Goal: Task Accomplishment & Management: Manage account settings

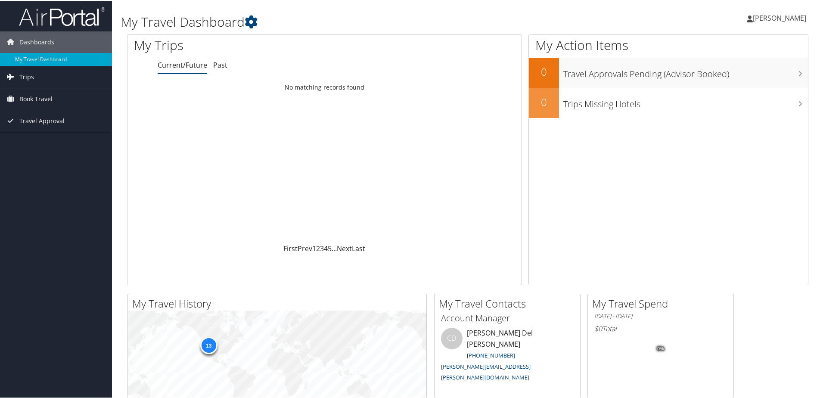
click at [46, 75] on link "Trips" at bounding box center [56, 76] width 112 height 22
click at [55, 88] on link "Current/Future Trips" at bounding box center [56, 93] width 112 height 13
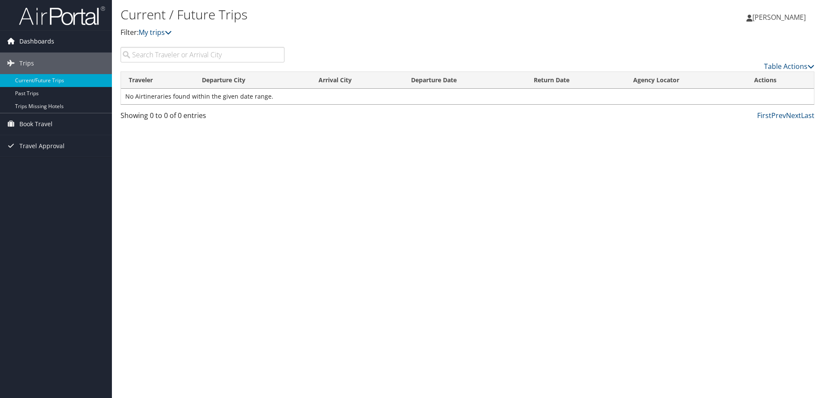
click at [31, 34] on span "Dashboards" at bounding box center [36, 42] width 35 height 22
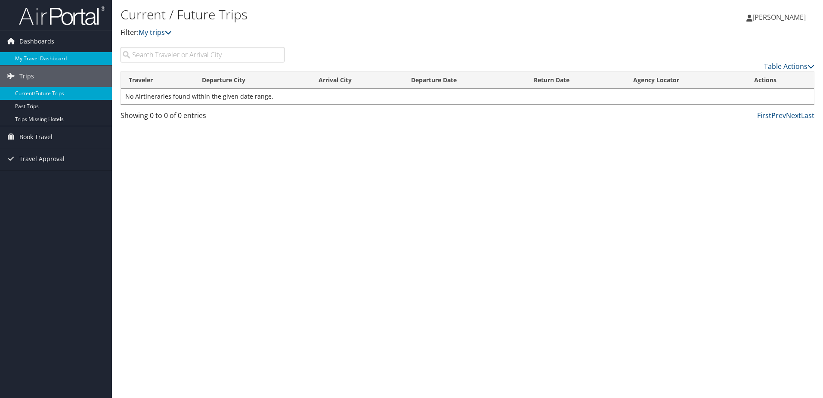
click at [31, 56] on link "My Travel Dashboard" at bounding box center [56, 58] width 112 height 13
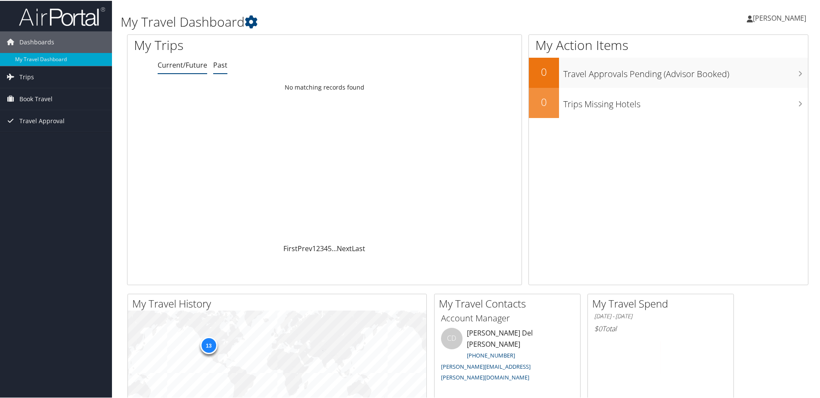
drag, startPoint x: 211, startPoint y: 63, endPoint x: 217, endPoint y: 64, distance: 6.5
click at [215, 63] on ul "Current/Future Past" at bounding box center [340, 65] width 364 height 16
click at [218, 65] on link "Past" at bounding box center [220, 63] width 14 height 9
click at [172, 68] on link "Current/Future" at bounding box center [183, 63] width 50 height 9
click at [785, 17] on span "[PERSON_NAME]" at bounding box center [779, 16] width 53 height 9
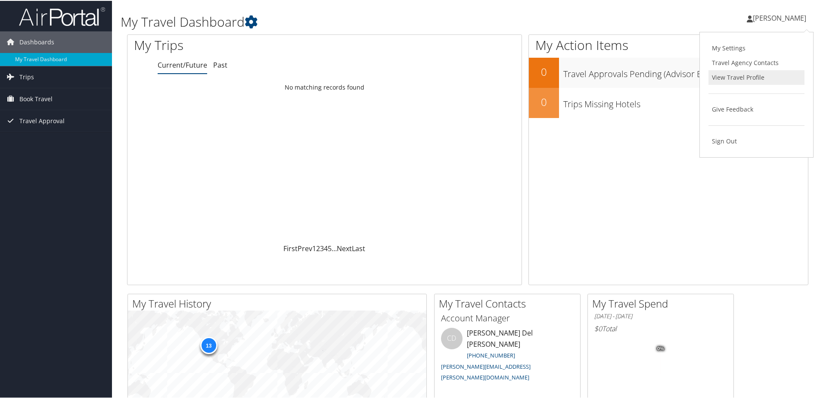
click at [725, 76] on link "View Travel Profile" at bounding box center [756, 76] width 96 height 15
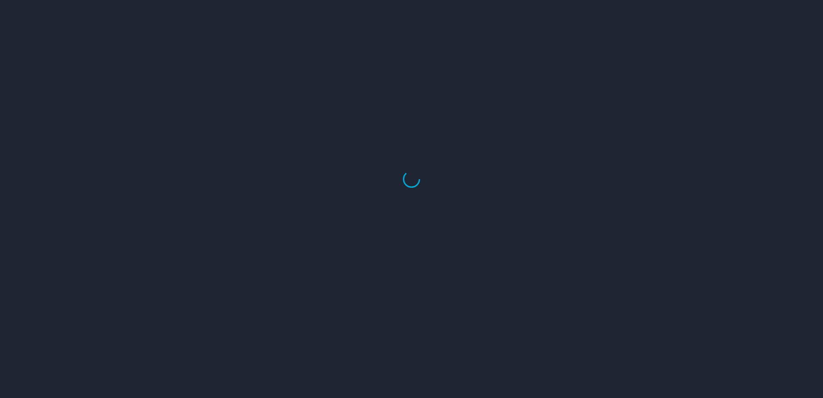
select select "US"
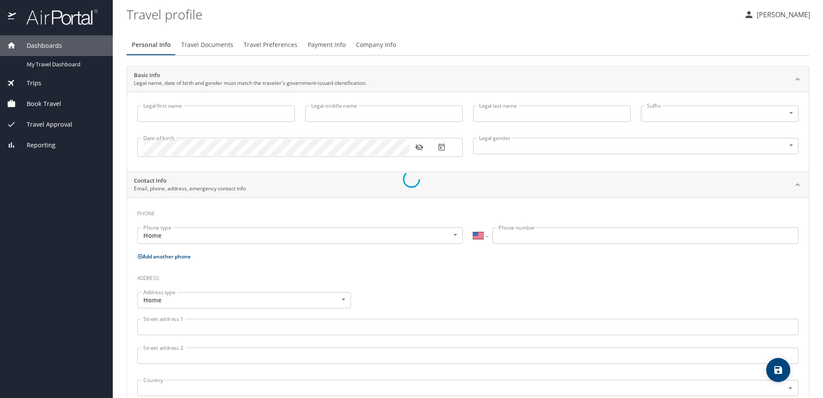
type input "Sydney"
type input "Lin"
type input "Ellis"
type input "Female"
type input "Rebecca"
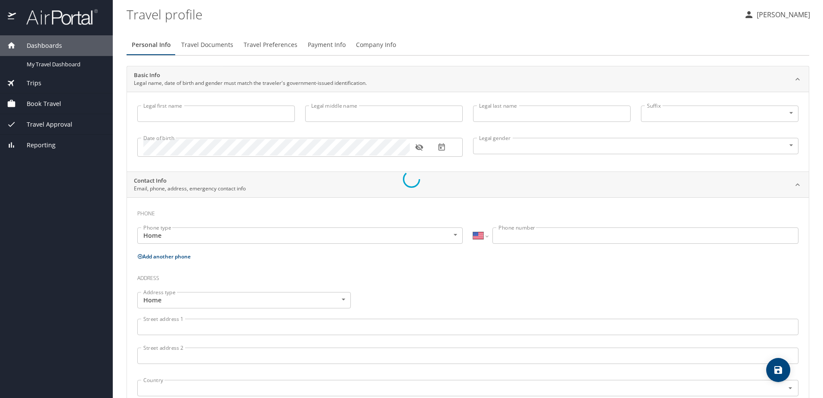
type input "Ellis"
type input "(208) 241-7280"
select select "US"
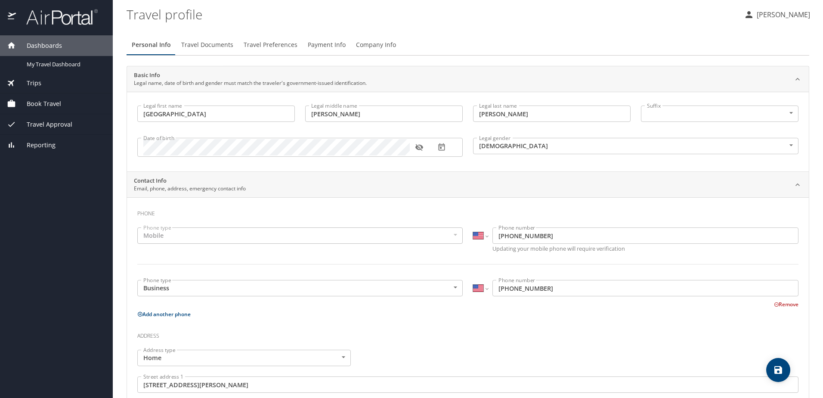
click at [211, 45] on span "Travel Documents" at bounding box center [207, 45] width 52 height 11
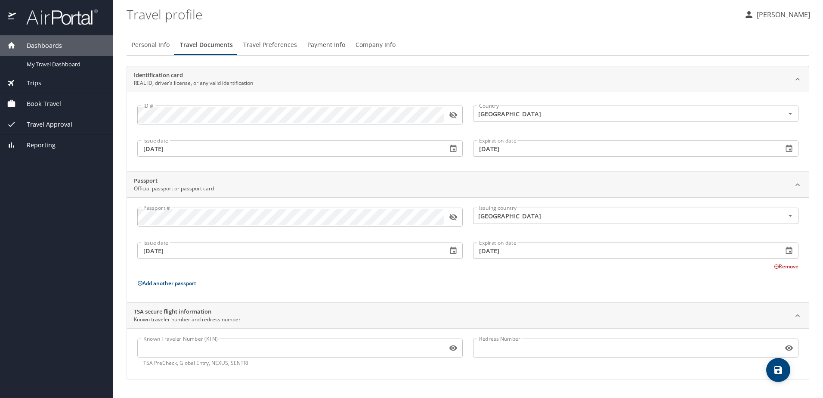
click at [272, 36] on button "Travel Preferences" at bounding box center [270, 44] width 64 height 21
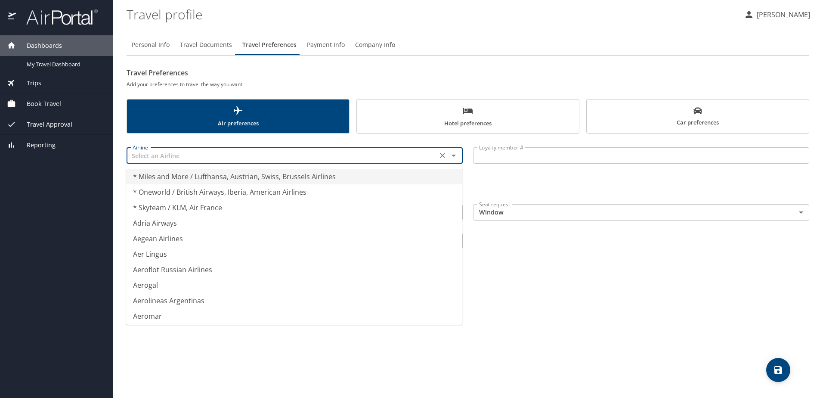
click at [206, 153] on input "text" at bounding box center [282, 155] width 306 height 11
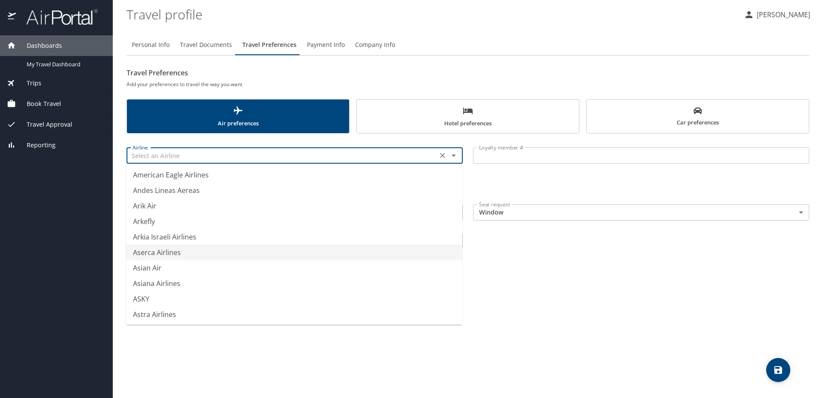
scroll to position [1292, 0]
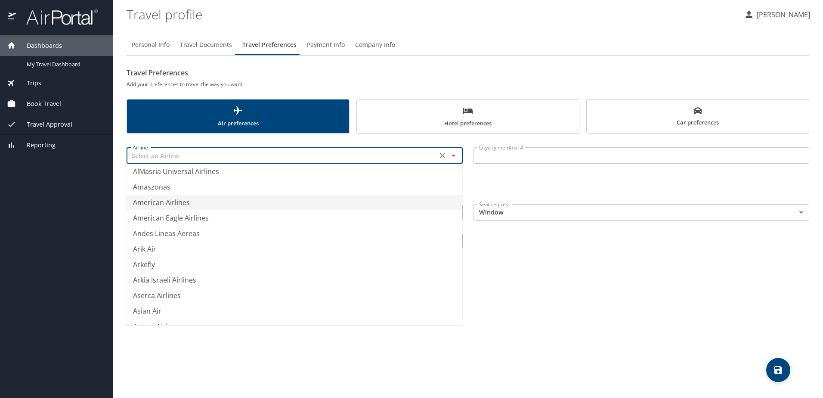
click at [172, 203] on li "American Airlines" at bounding box center [294, 203] width 336 height 16
type input "American Airlines"
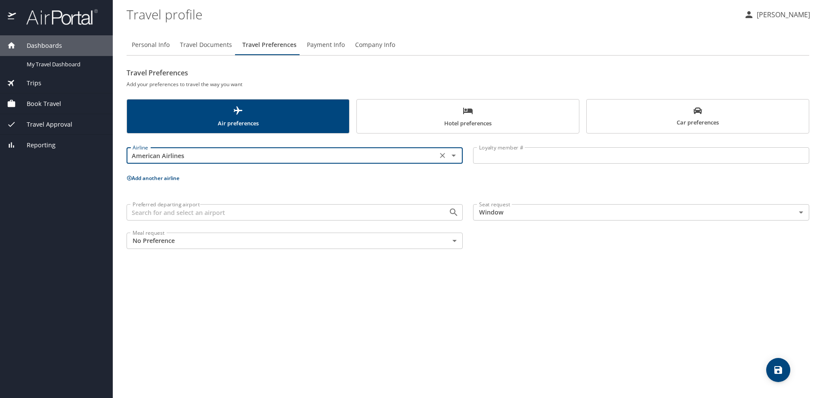
click at [524, 154] on input "Loyalty member #" at bounding box center [641, 155] width 336 height 16
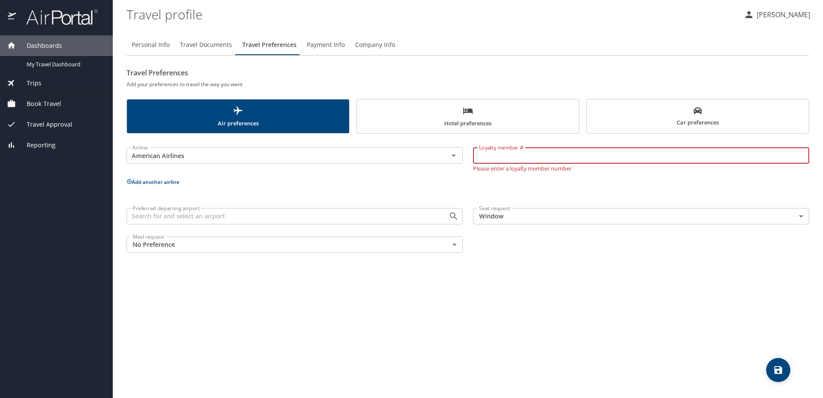
click at [507, 155] on input "Loyalty member #" at bounding box center [641, 155] width 336 height 16
type input "PC42H36"
click at [414, 303] on div "Personal Info Travel Documents Travel Preferences Payment Info Company Info Tra…" at bounding box center [468, 213] width 683 height 370
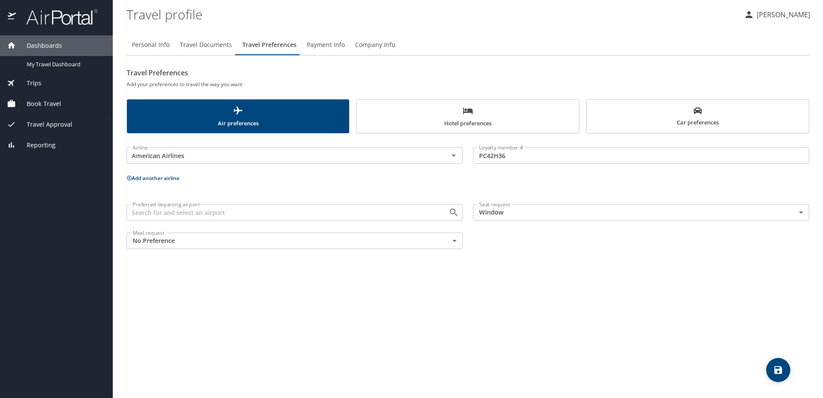
click at [165, 178] on button "Add another airline" at bounding box center [153, 177] width 53 height 7
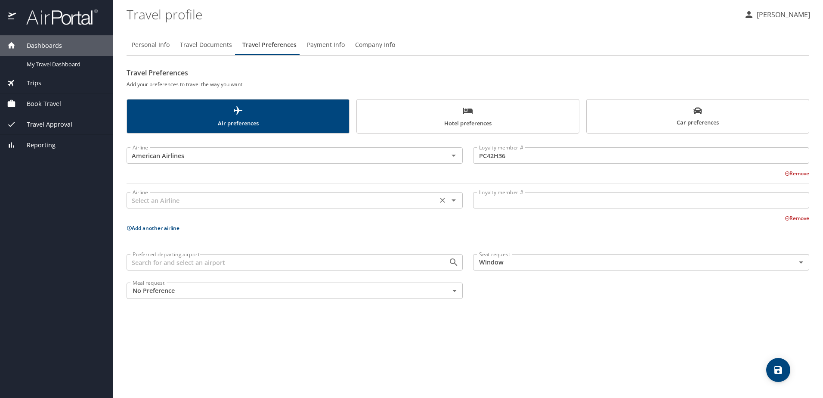
click at [180, 201] on input "text" at bounding box center [282, 200] width 306 height 11
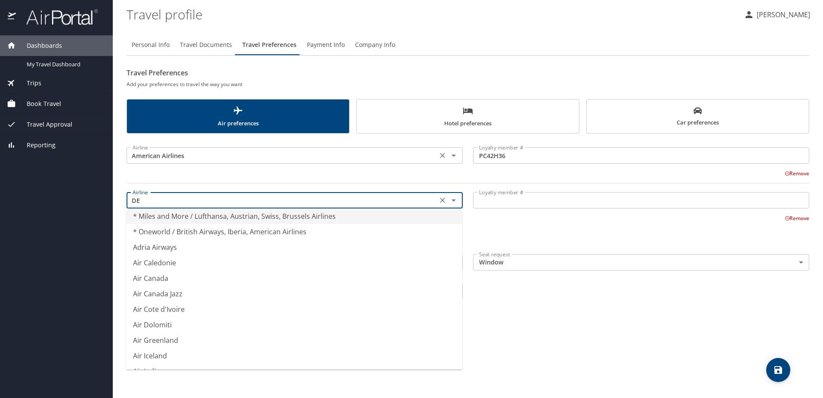
scroll to position [3, 0]
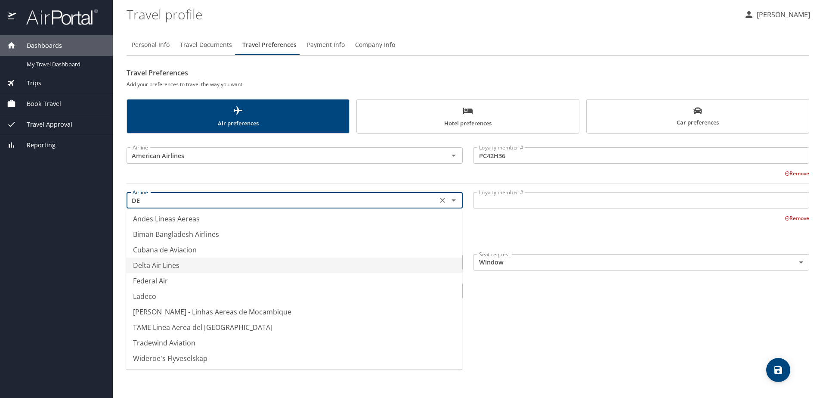
click at [161, 267] on li "Delta Air Lines" at bounding box center [294, 266] width 336 height 16
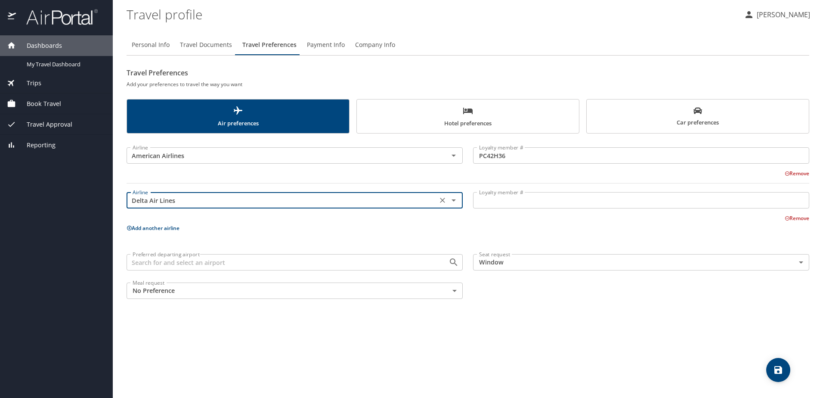
type input "Delta Air Lines"
click at [550, 197] on input "Loyalty member #" at bounding box center [641, 200] width 336 height 16
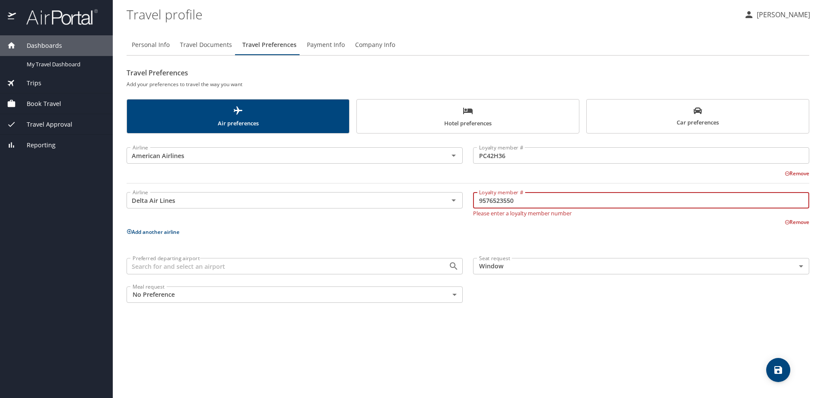
type input "9576523550"
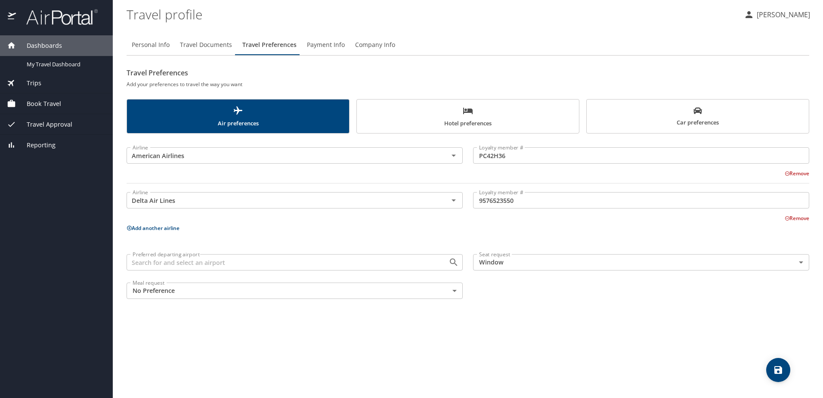
click at [158, 229] on button "Add another airline" at bounding box center [153, 227] width 53 height 7
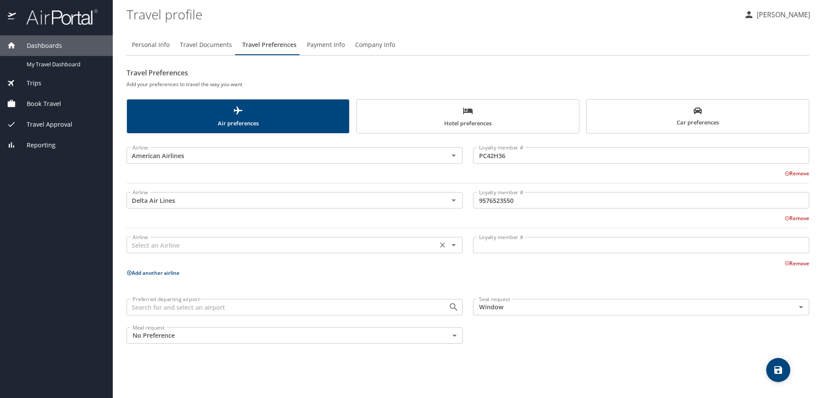
click at [172, 247] on input "text" at bounding box center [282, 244] width 306 height 11
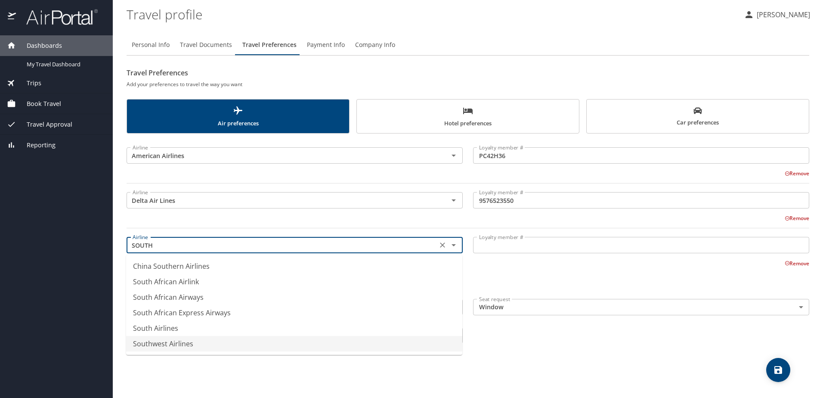
click at [173, 338] on li "Southwest Airlines" at bounding box center [294, 344] width 336 height 16
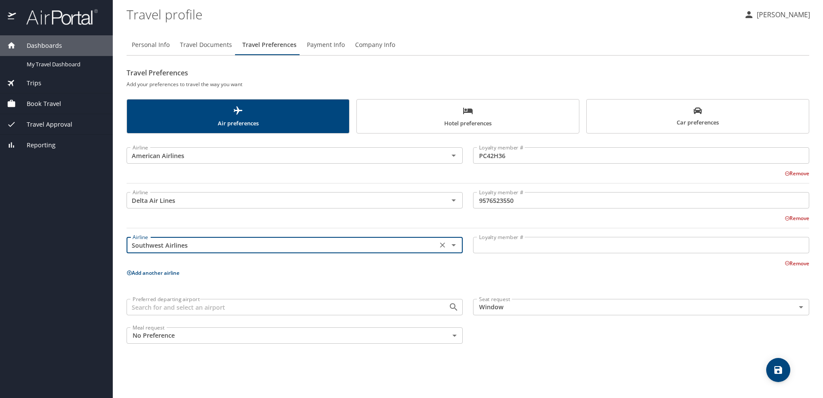
type input "Southwest Airlines"
click at [564, 246] on input "Loyalty member #" at bounding box center [641, 245] width 336 height 16
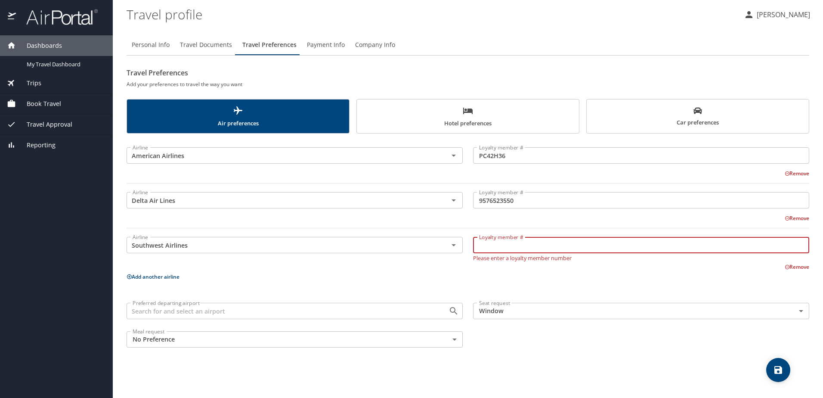
click at [554, 248] on input "Loyalty member #" at bounding box center [641, 245] width 336 height 16
type input "23171621815"
click at [532, 361] on div "Personal Info Travel Documents Travel Preferences Payment Info Company Info Tra…" at bounding box center [468, 213] width 683 height 370
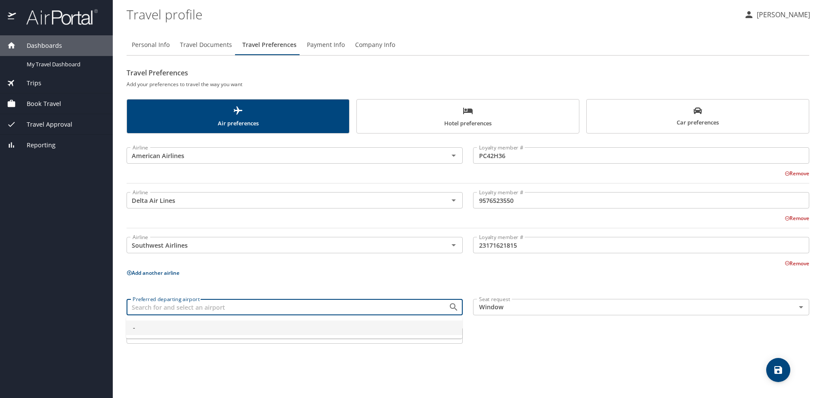
click at [288, 307] on input "Preferred departing airport" at bounding box center [282, 306] width 306 height 11
type input "-"
click at [611, 369] on div "Personal Info Travel Documents Travel Preferences Payment Info Company Info Tra…" at bounding box center [468, 213] width 683 height 370
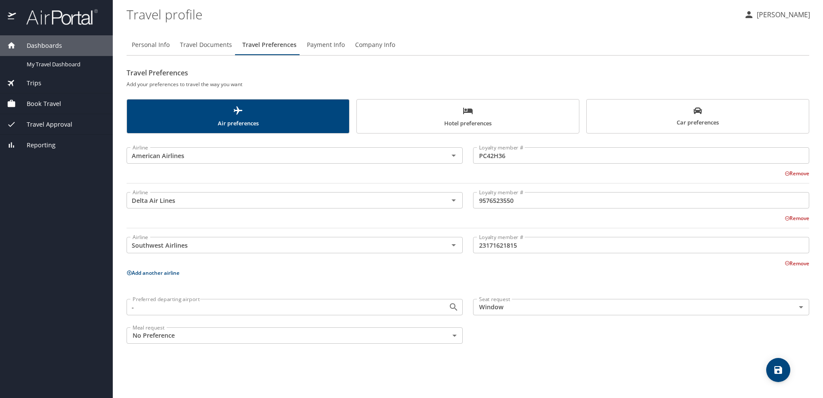
click at [438, 335] on body "Dashboards My Travel Dashboard Trips Current / Future Trips Past Trips Trips Mi…" at bounding box center [411, 199] width 823 height 398
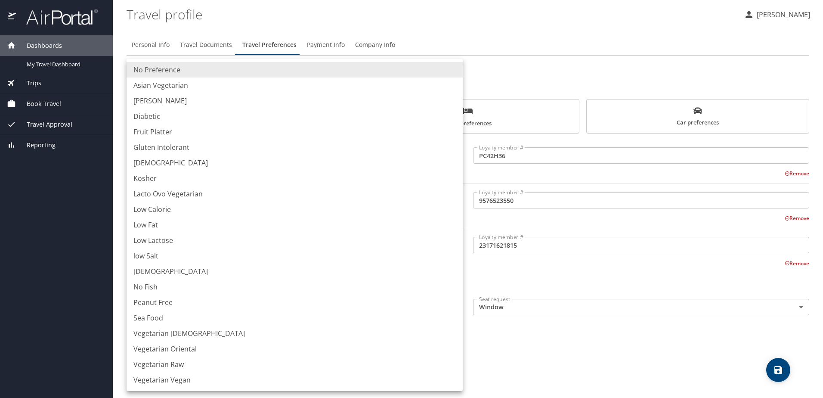
click at [606, 345] on div at bounding box center [411, 199] width 823 height 398
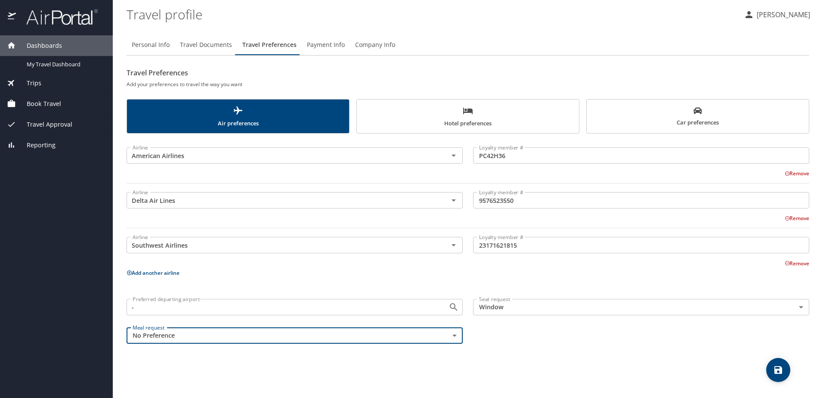
click at [453, 336] on body "Dashboards My Travel Dashboard Trips Current / Future Trips Past Trips Trips Mi…" at bounding box center [411, 199] width 823 height 398
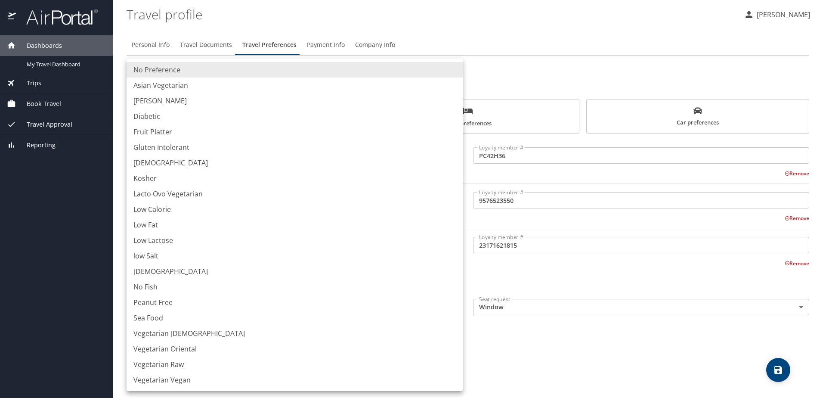
click at [574, 352] on div at bounding box center [411, 199] width 823 height 398
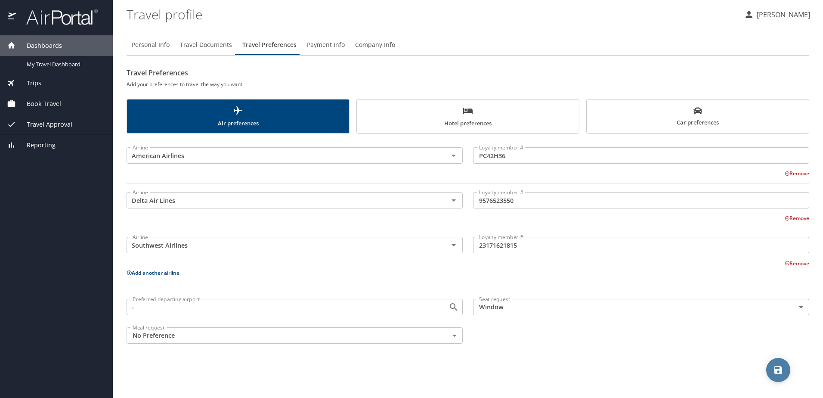
click at [786, 371] on span "save" at bounding box center [779, 370] width 24 height 10
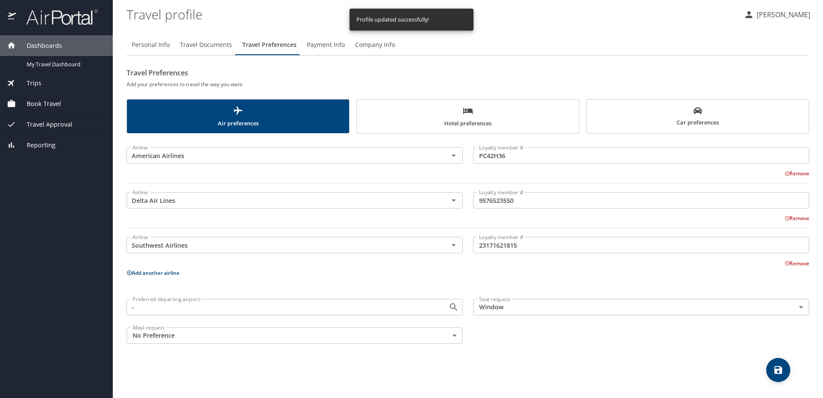
click at [465, 111] on icon "scrollable force tabs example" at bounding box center [468, 111] width 10 height 10
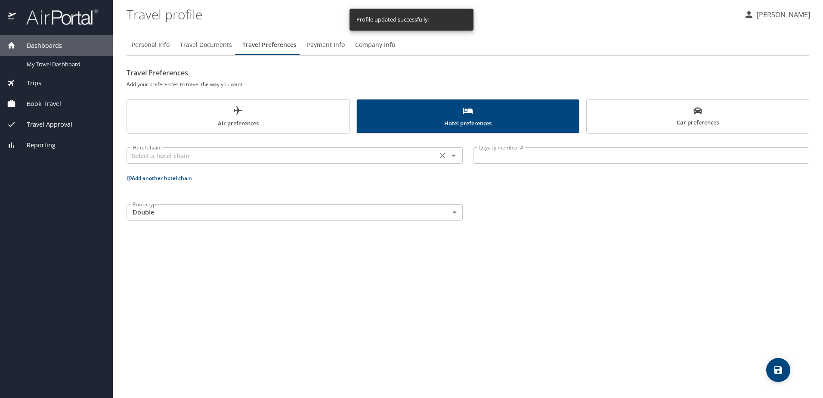
click at [262, 157] on input "text" at bounding box center [282, 155] width 306 height 11
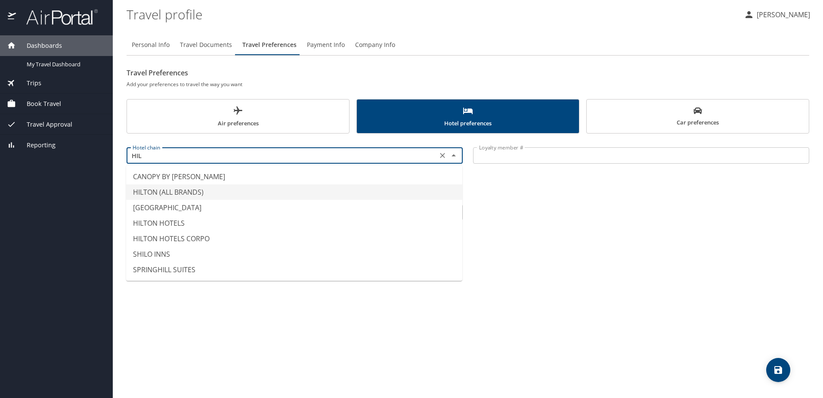
click at [190, 192] on li "HILTON (ALL BRANDS)" at bounding box center [294, 192] width 336 height 16
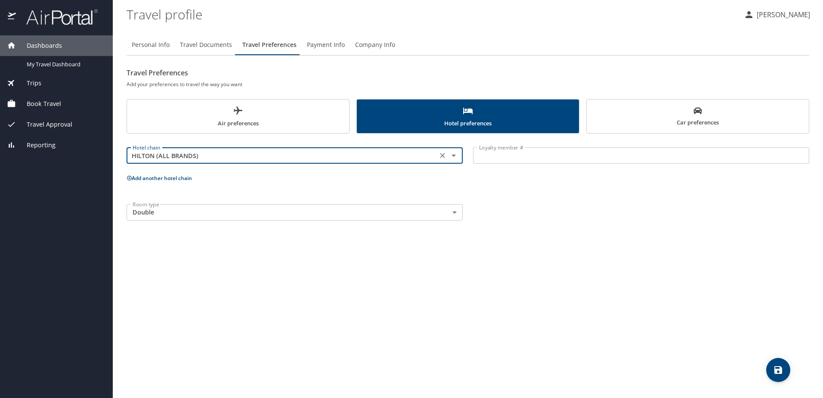
type input "HILTON (ALL BRANDS)"
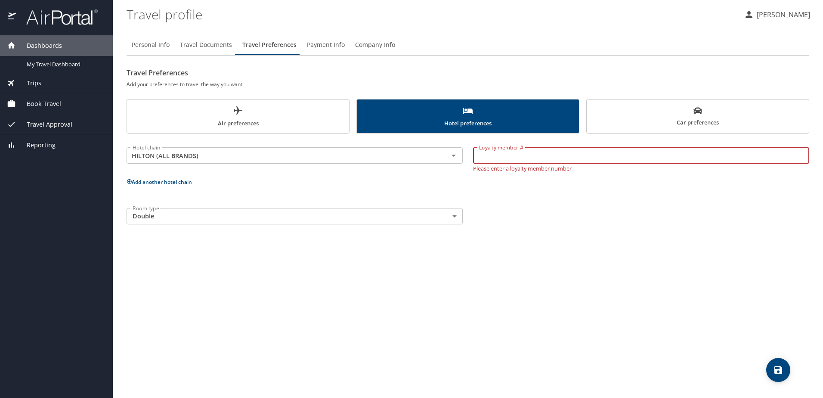
click at [518, 157] on input "Loyalty member #" at bounding box center [641, 155] width 336 height 16
type input "2335816308"
click at [592, 267] on div "Personal Info Travel Documents Travel Preferences Payment Info Company Info Tra…" at bounding box center [468, 213] width 683 height 370
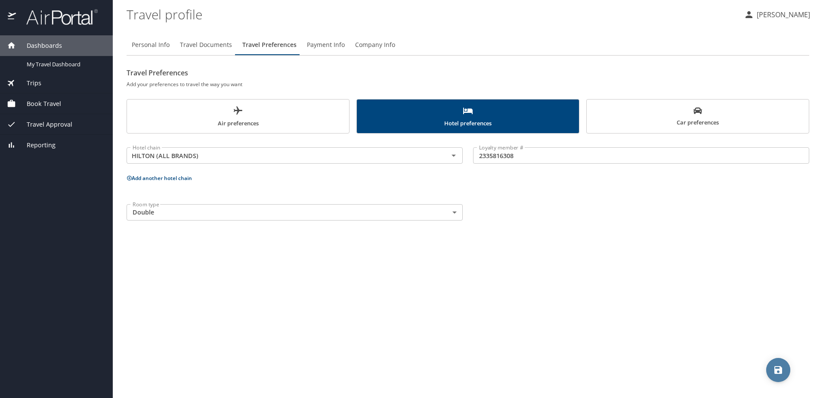
click at [778, 369] on icon "save" at bounding box center [778, 370] width 10 height 10
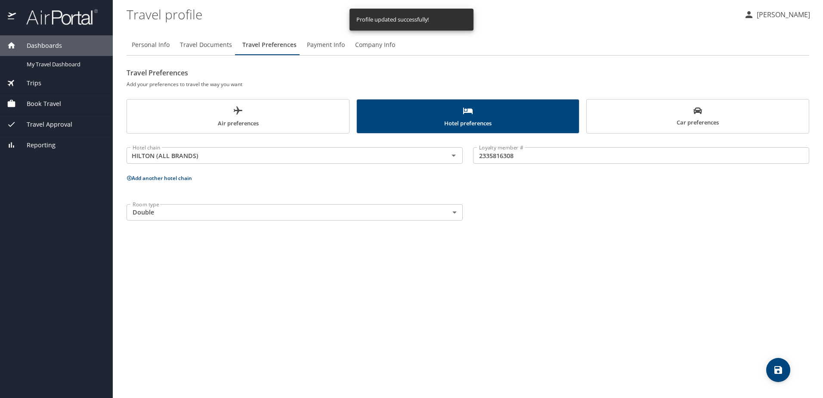
click at [716, 117] on span "Car preferences" at bounding box center [698, 116] width 212 height 21
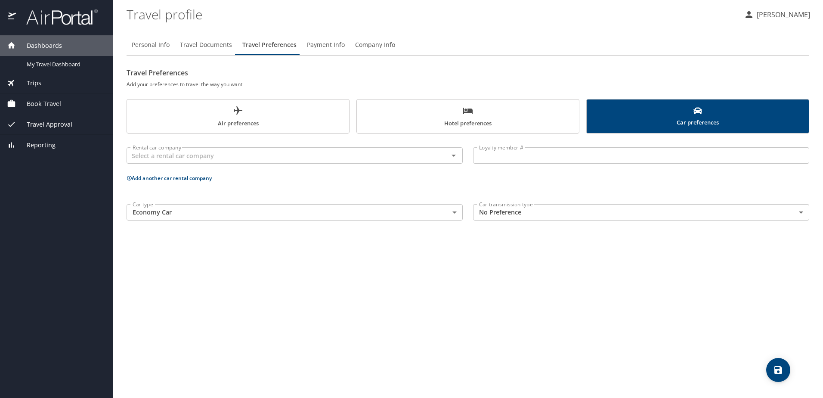
click at [557, 218] on body "Dashboards My Travel Dashboard Trips Current / Future Trips Past Trips Trips Mi…" at bounding box center [411, 199] width 823 height 398
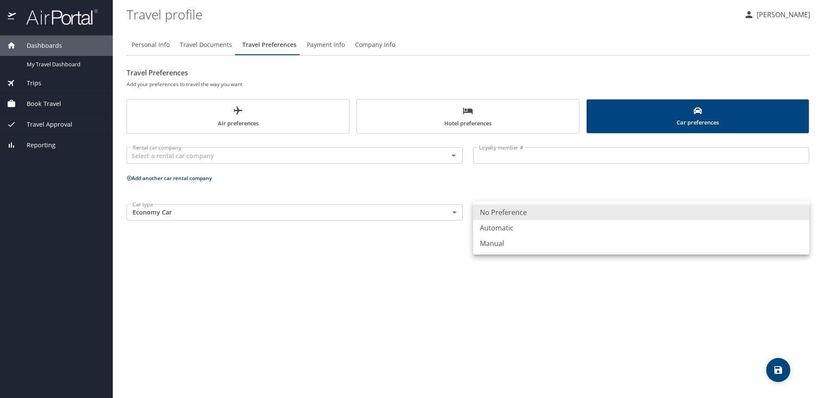
click at [505, 227] on li "Automatic" at bounding box center [641, 228] width 336 height 16
type input "Automatic"
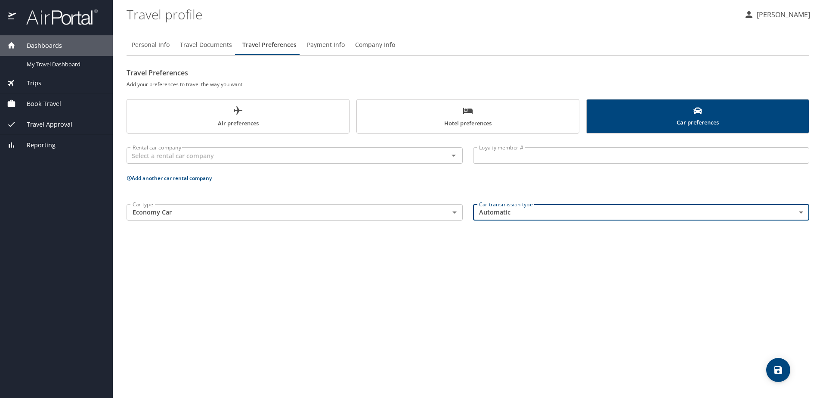
click at [775, 370] on icon "save" at bounding box center [779, 370] width 8 height 8
